Goal: Navigation & Orientation: Find specific page/section

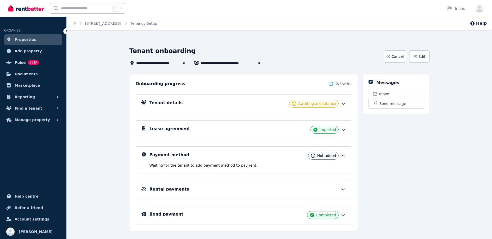
scroll to position [1, 0]
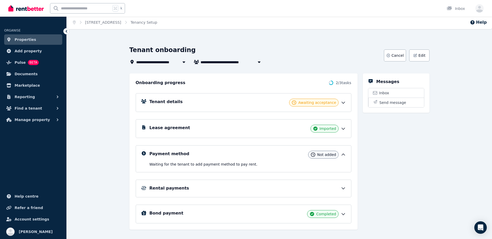
click at [230, 62] on span "[PERSON_NAME] and [PERSON_NAME]" at bounding box center [240, 62] width 79 height 6
type input "**********"
click at [234, 71] on span "[PERSON_NAME] and [PERSON_NAME]" at bounding box center [230, 71] width 53 height 5
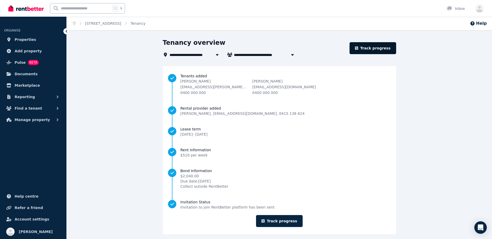
click at [386, 49] on link "Track progress" at bounding box center [372, 48] width 47 height 12
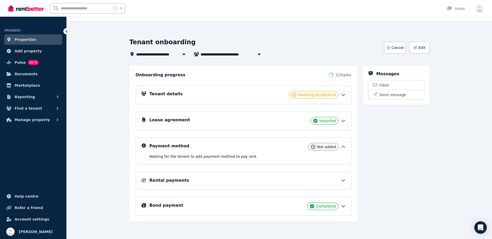
scroll to position [9, 0]
click at [20, 39] on span "Properties" at bounding box center [26, 39] width 22 height 6
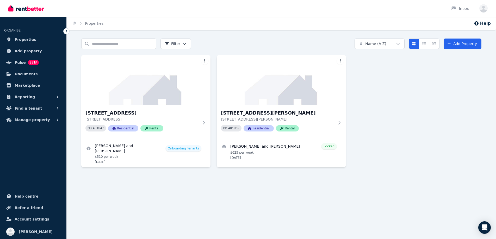
drag, startPoint x: 301, startPoint y: 33, endPoint x: 301, endPoint y: 22, distance: 11.0
click at [301, 32] on div "Home Properties Help Search properties Filter Name (A-Z) Add Property [STREET_A…" at bounding box center [248, 119] width 496 height 239
